Goal: Download file/media

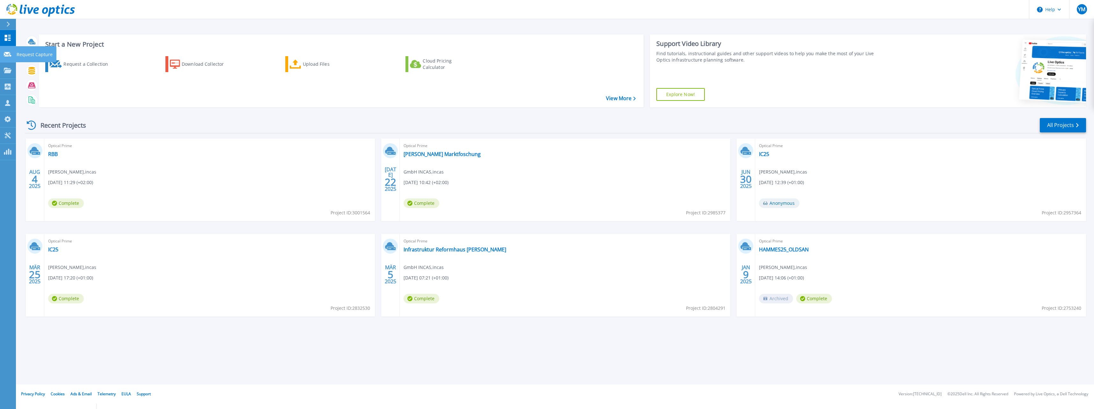
click at [10, 55] on icon at bounding box center [8, 54] width 8 height 5
click at [5, 69] on icon at bounding box center [8, 70] width 8 height 5
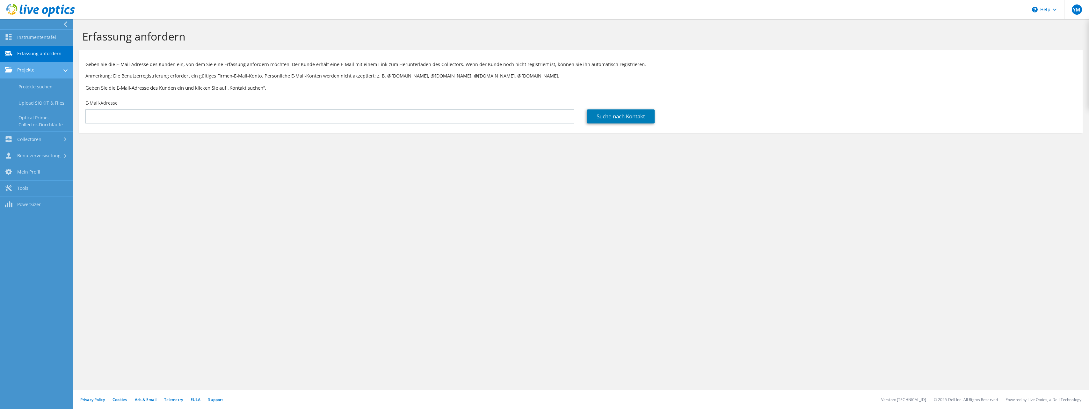
click at [36, 63] on link "Projekte" at bounding box center [36, 70] width 73 height 16
click at [18, 71] on link "Projekte" at bounding box center [36, 70] width 73 height 16
click at [11, 33] on link "Instrumententafel" at bounding box center [36, 38] width 73 height 16
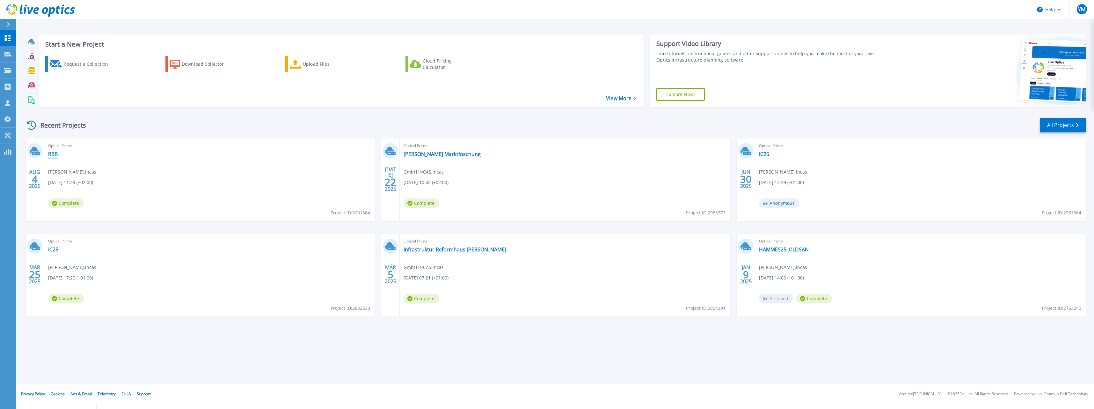
click at [56, 155] on link "RBB" at bounding box center [53, 154] width 10 height 6
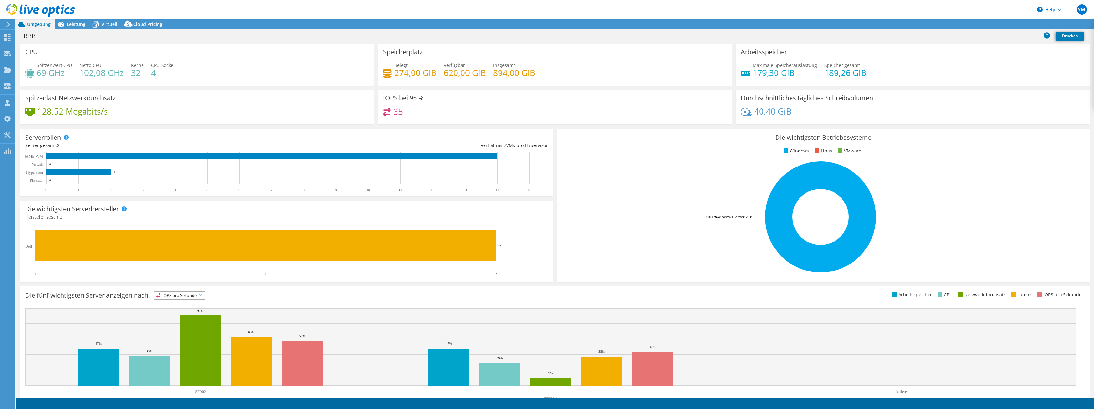
select select "USD"
click at [367, 122] on div "Spitzenlast Netzwerkdurchsatz 128,52 Megabits/s" at bounding box center [196, 107] width 353 height 35
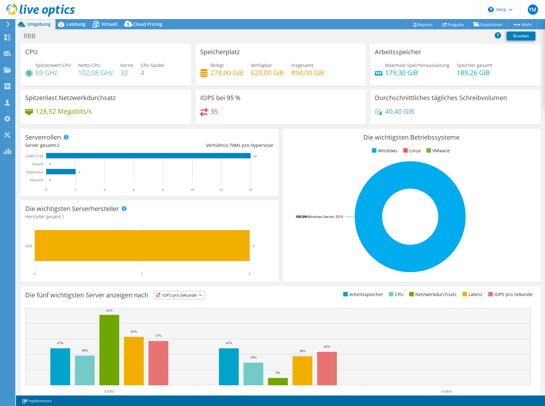
click at [496, 160] on div "Die wichtigsten Betriebssysteme Windows Linux VMware 100.0% Windows Server 2019" at bounding box center [412, 205] width 258 height 153
click at [71, 22] on span "Leistung" at bounding box center [76, 24] width 19 height 6
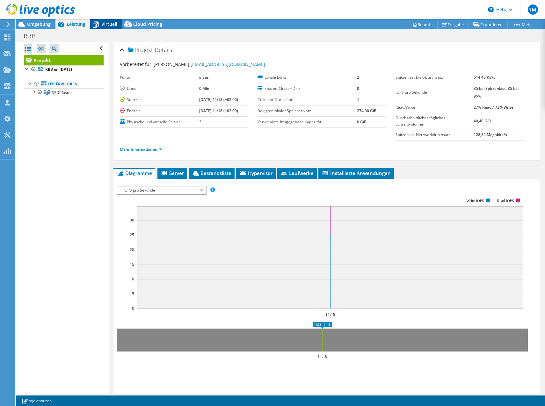
click at [108, 25] on span "Virtuell" at bounding box center [109, 24] width 16 height 6
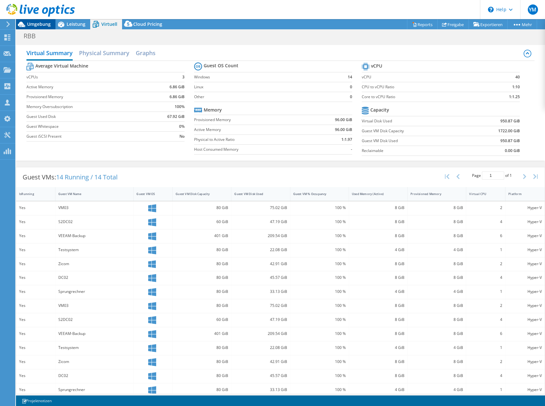
click at [38, 26] on span "Umgebung" at bounding box center [39, 24] width 24 height 6
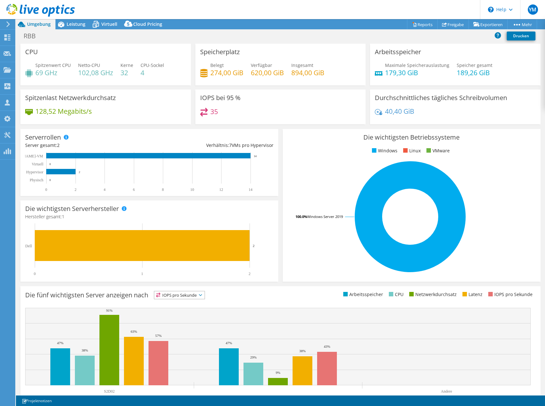
click at [444, 67] on span "Maximale Speicherauslastung" at bounding box center [417, 65] width 64 height 6
click at [62, 25] on icon at bounding box center [61, 25] width 6 height 6
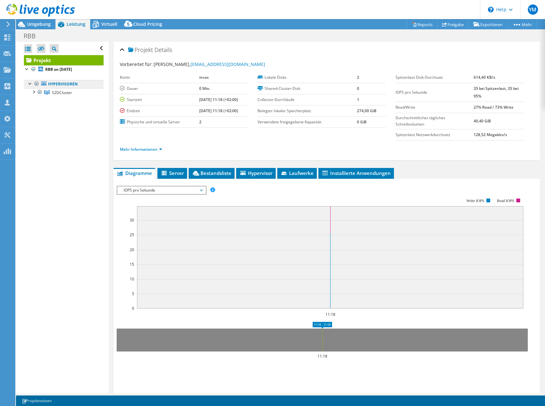
click at [60, 85] on link "Hypervisoren" at bounding box center [64, 84] width 80 height 8
click at [51, 95] on link "S2DCluster" at bounding box center [64, 92] width 80 height 8
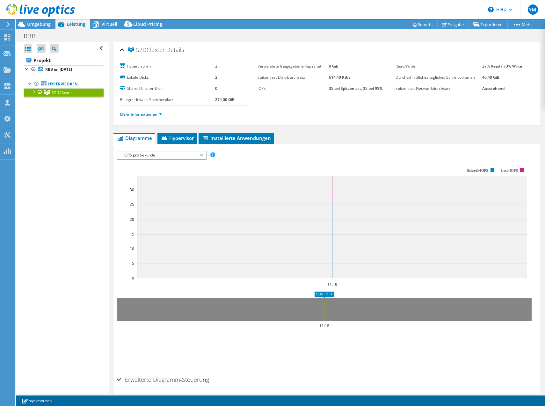
click at [45, 19] on div at bounding box center [37, 10] width 75 height 21
click at [40, 26] on span "Umgebung" at bounding box center [39, 24] width 24 height 6
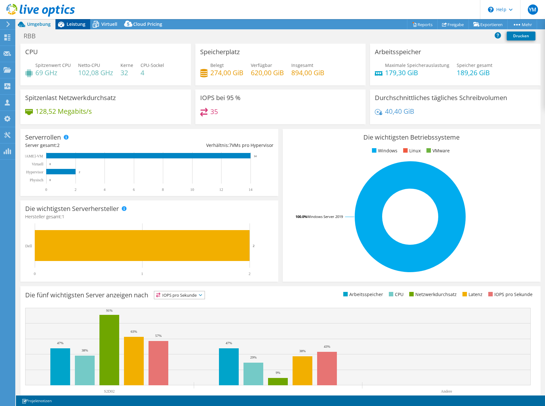
click at [67, 25] on span "Leistung" at bounding box center [76, 24] width 19 height 6
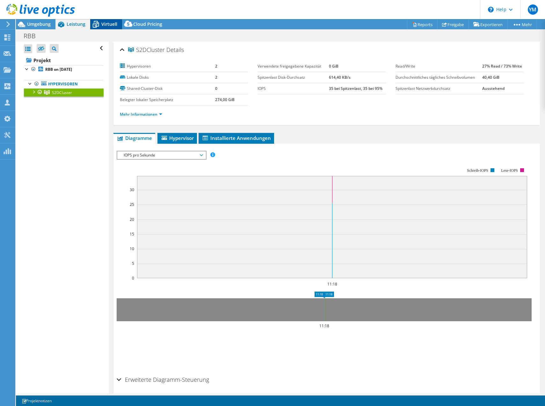
click at [101, 25] on span "Virtuell" at bounding box center [109, 24] width 16 height 6
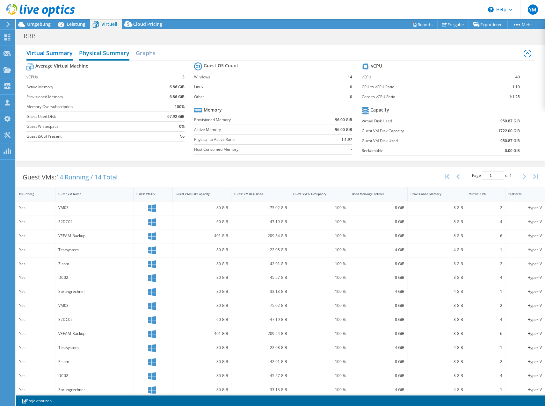
click at [94, 53] on h2 "Physical Summary" at bounding box center [104, 54] width 50 height 14
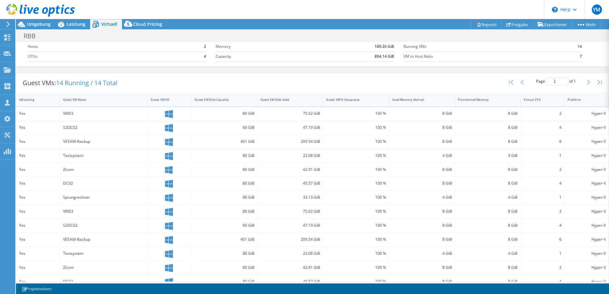
scroll to position [59, 0]
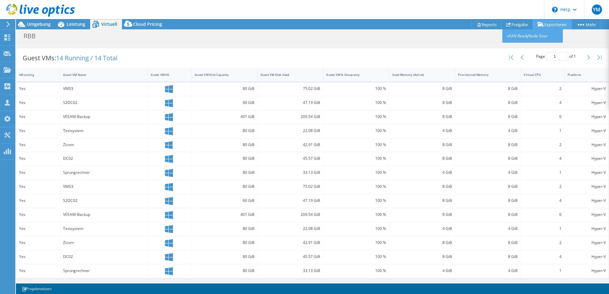
click at [559, 22] on link "Exportieren" at bounding box center [552, 24] width 39 height 10
click at [483, 24] on link "Reports" at bounding box center [486, 24] width 31 height 10
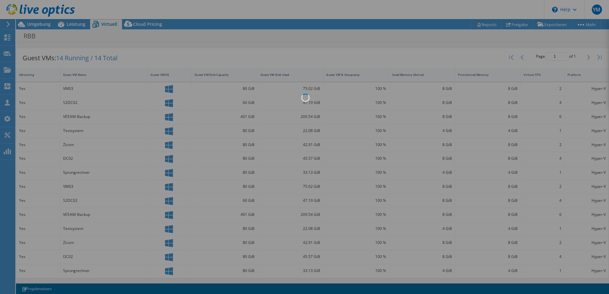
click at [369, 55] on div at bounding box center [304, 147] width 609 height 294
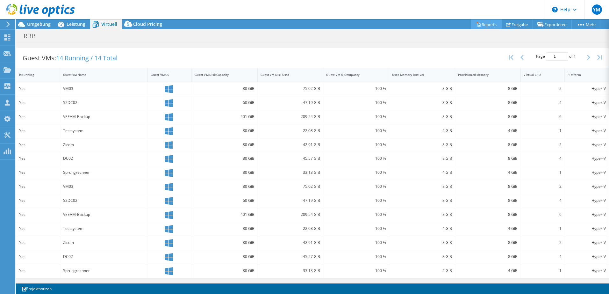
click at [478, 22] on link "Reports" at bounding box center [486, 24] width 31 height 10
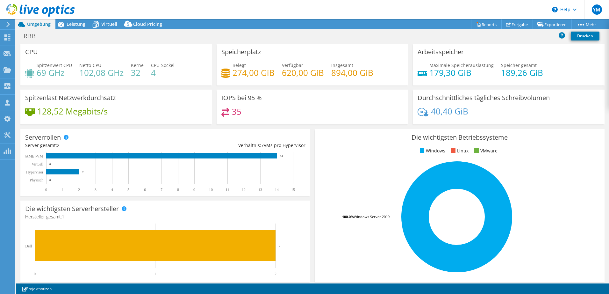
select select "USD"
click at [481, 26] on link "Reports" at bounding box center [486, 24] width 31 height 10
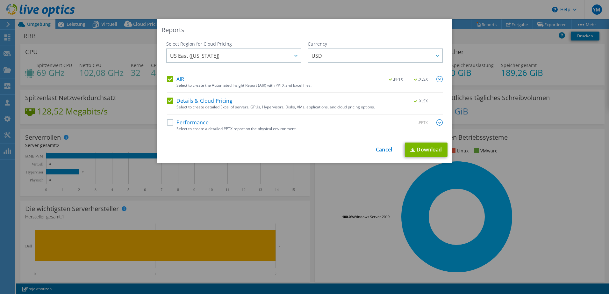
click at [173, 121] on label "Performance" at bounding box center [188, 122] width 42 height 6
click at [0, 0] on input "Performance" at bounding box center [0, 0] width 0 height 0
click at [207, 53] on span "US East ([US_STATE])" at bounding box center [194, 57] width 49 height 10
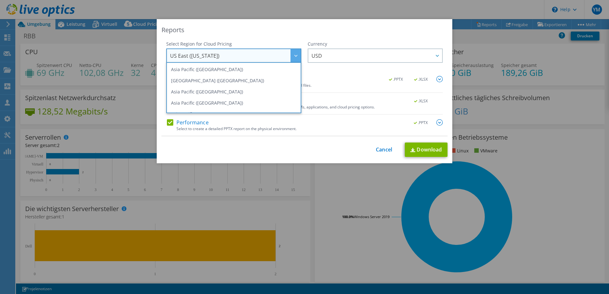
click at [230, 54] on span "US East ([US_STATE])" at bounding box center [235, 55] width 131 height 13
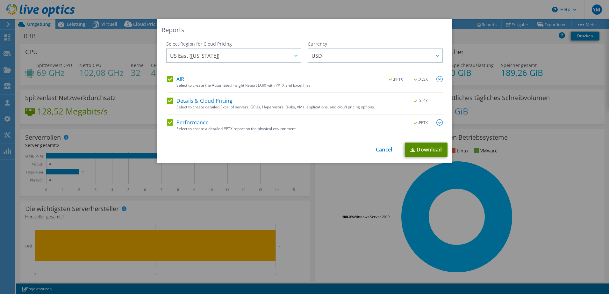
click at [428, 149] on link "Download" at bounding box center [426, 149] width 43 height 14
click at [459, 11] on div "Reports Select Region for Cloud Pricing Asia Pacific (Hong Kong) Asia Pacific (…" at bounding box center [304, 147] width 609 height 294
